Goal: Task Accomplishment & Management: Use online tool/utility

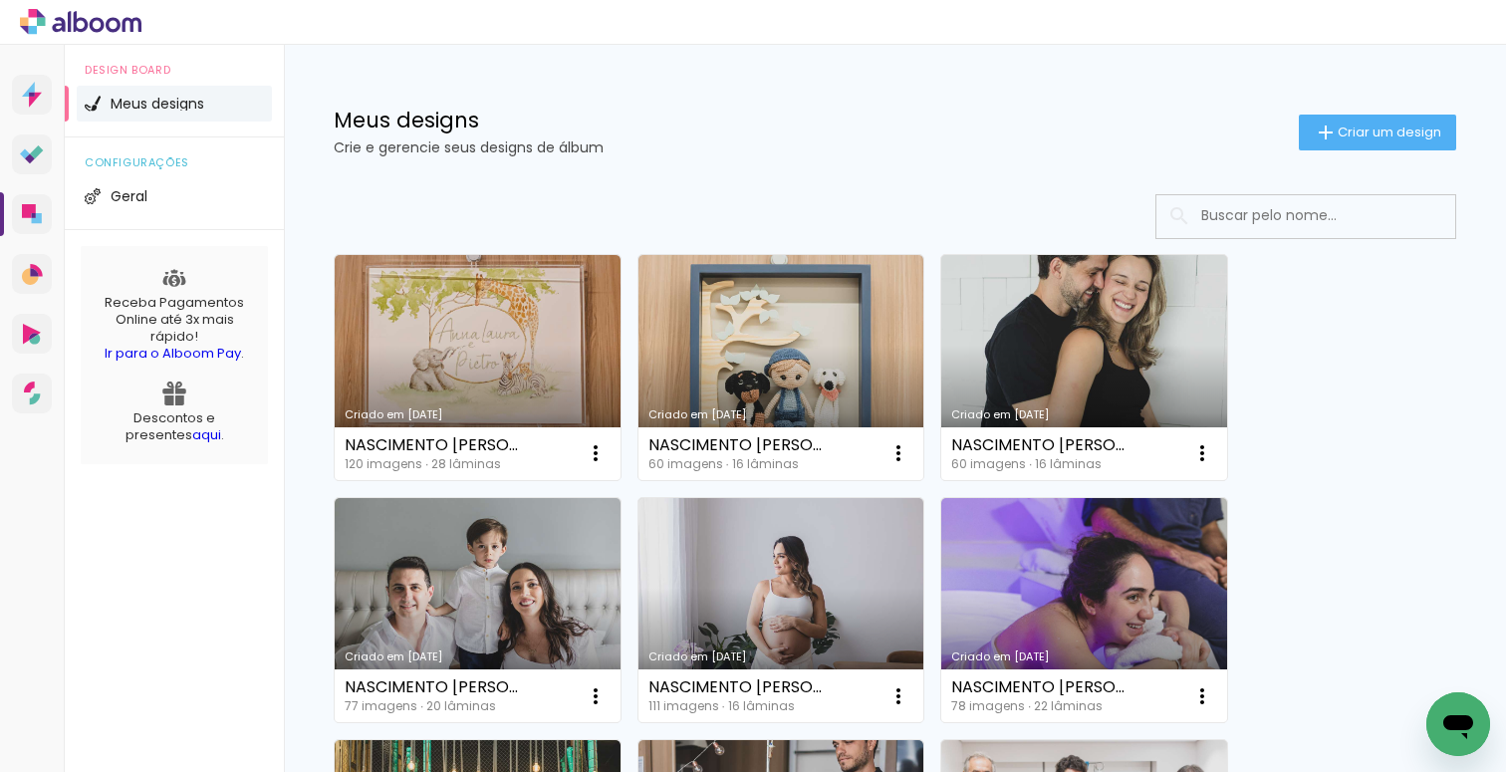
click at [1275, 221] on input at bounding box center [1333, 215] width 284 height 41
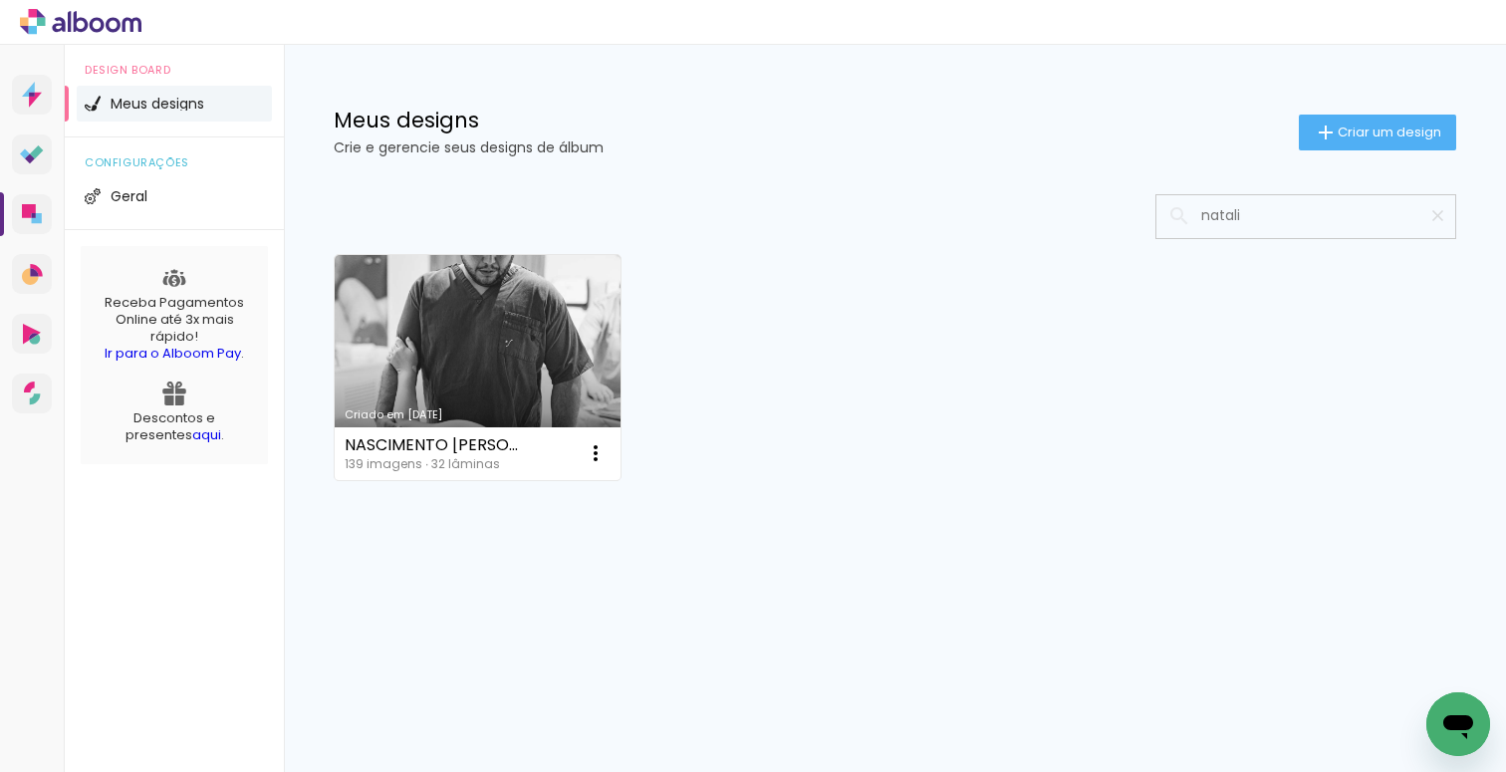
type input "natalia"
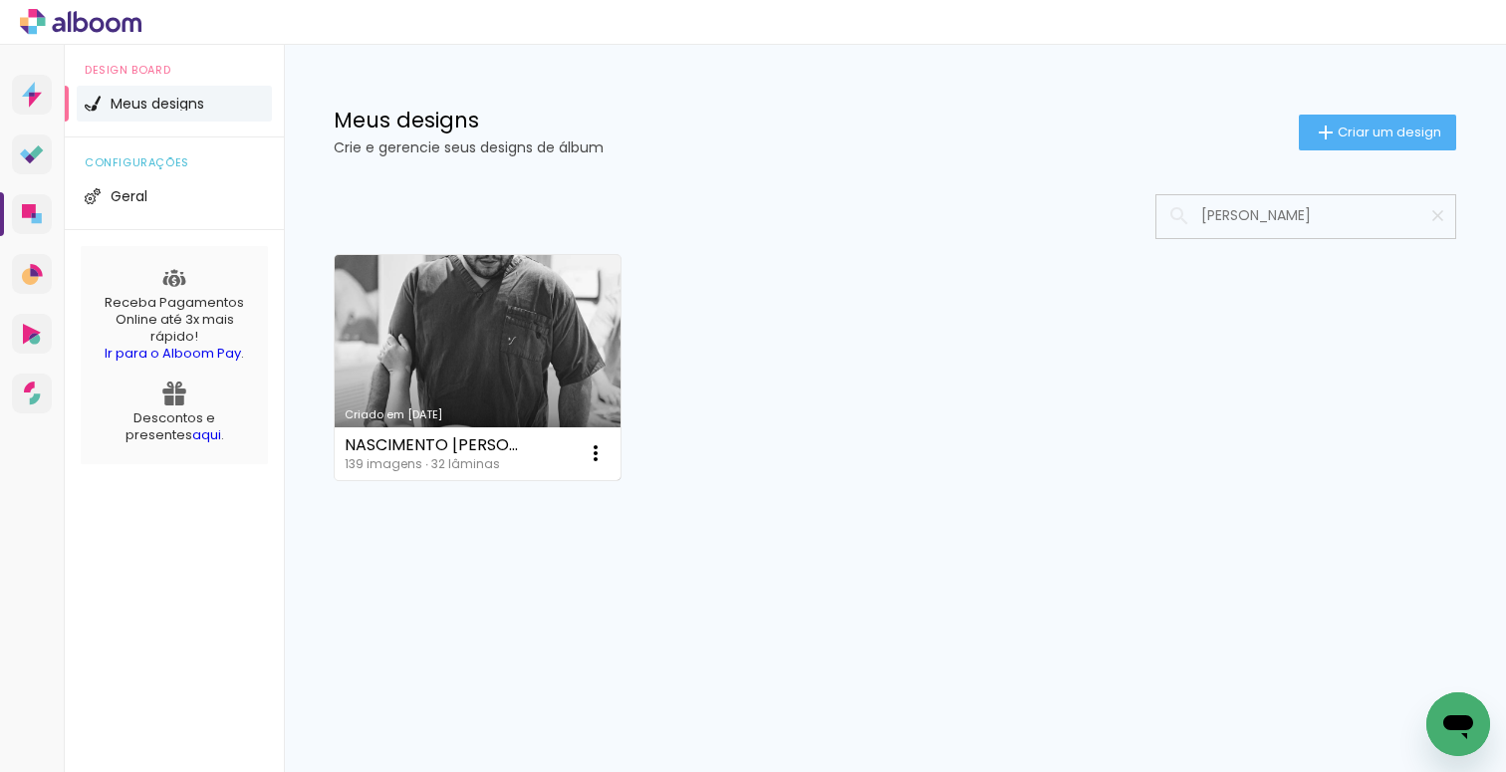
click at [562, 354] on link "Criado em 25/04/25" at bounding box center [478, 367] width 286 height 225
